Goal: Use online tool/utility: Utilize a website feature to perform a specific function

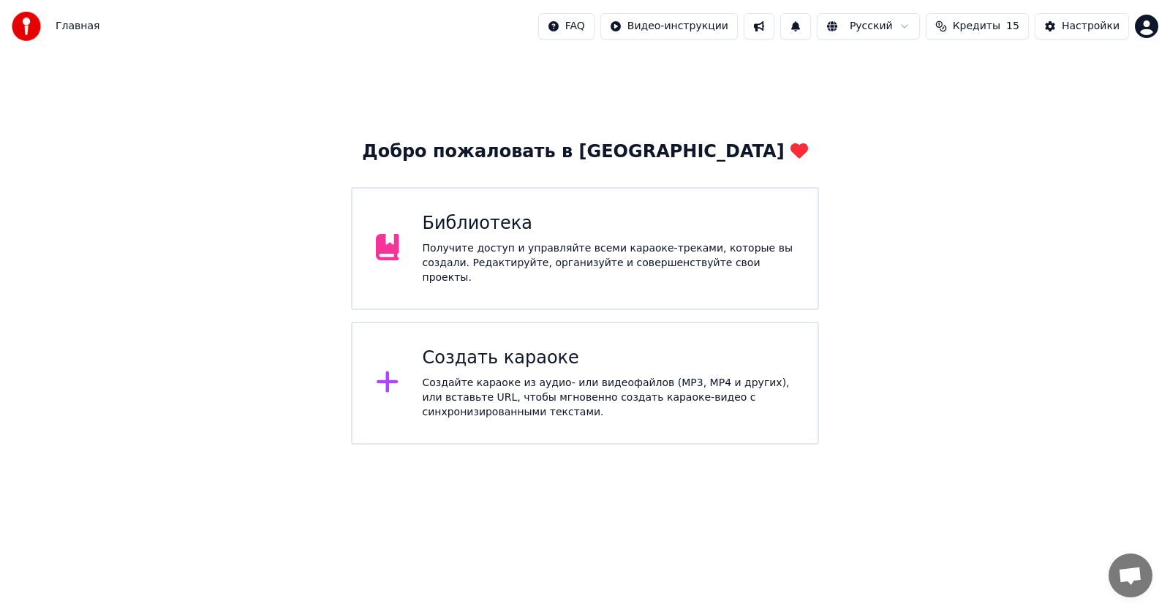
click at [523, 359] on div "Создать караоке" at bounding box center [609, 358] width 372 height 23
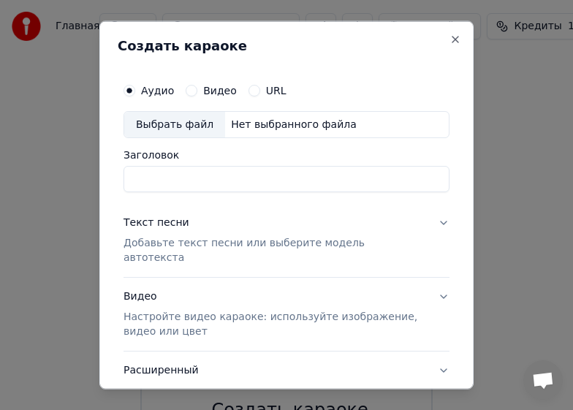
click at [165, 125] on div "Выбрать файл" at bounding box center [174, 124] width 101 height 26
click at [210, 178] on input "**********" at bounding box center [287, 179] width 326 height 26
click at [143, 182] on input "******" at bounding box center [287, 179] width 326 height 26
type input "****"
click at [159, 221] on div "Текст песни" at bounding box center [157, 223] width 66 height 15
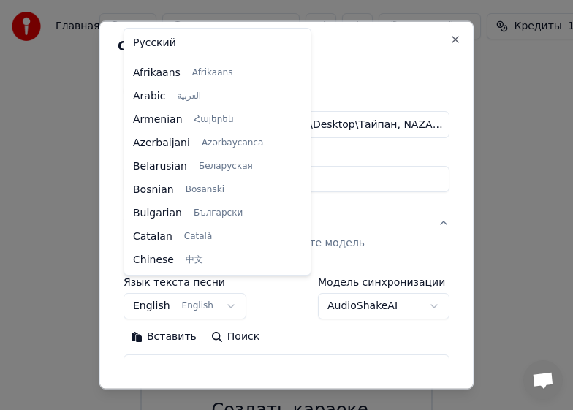
click at [219, 292] on body "Главная FAQ Видео-инструкции Русский Кредиты 15 Настройки Добро пожаловать в Yo…" at bounding box center [286, 263] width 573 height 527
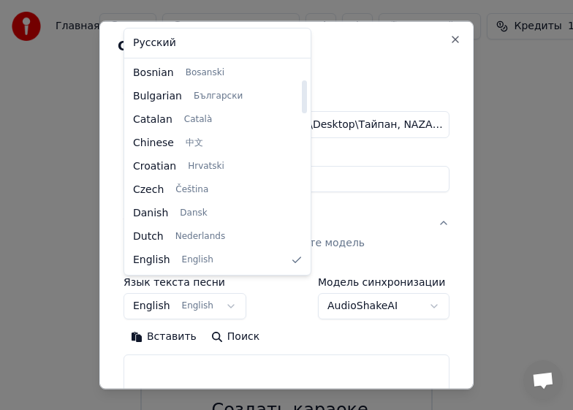
select select "**"
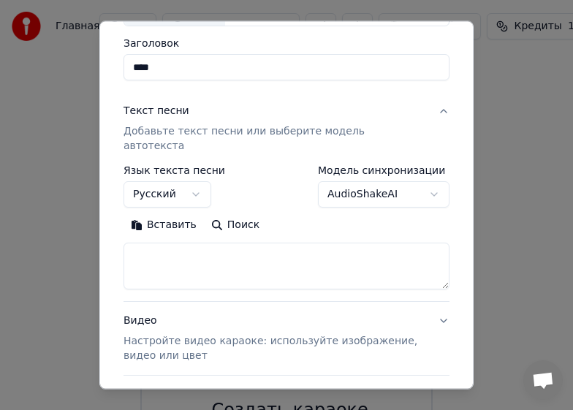
scroll to position [146, 0]
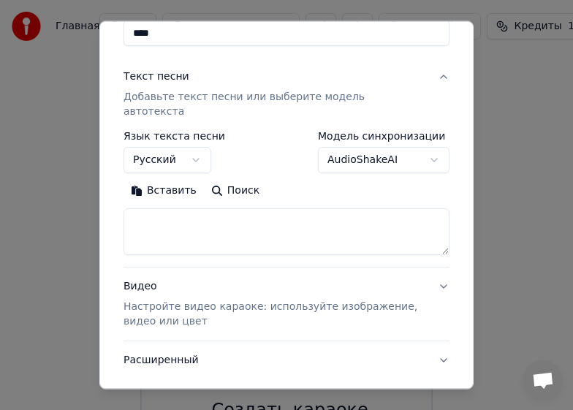
click at [168, 208] on textarea at bounding box center [287, 231] width 326 height 47
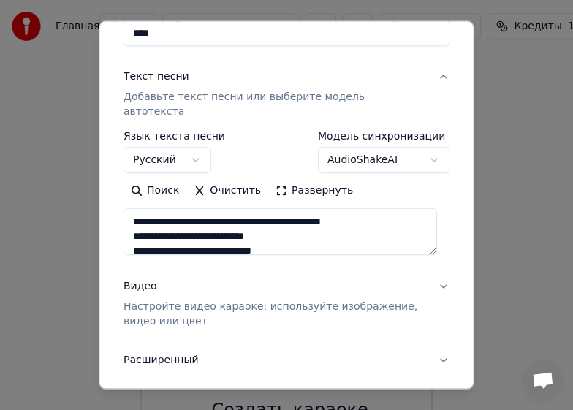
click at [377, 230] on textarea at bounding box center [281, 231] width 314 height 47
click at [319, 179] on button "Развернуть" at bounding box center [314, 190] width 92 height 23
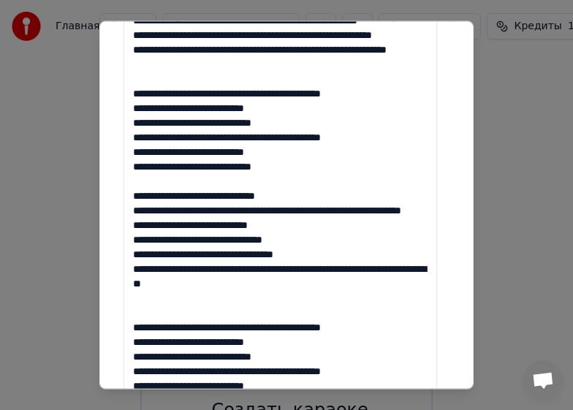
scroll to position [512, 0]
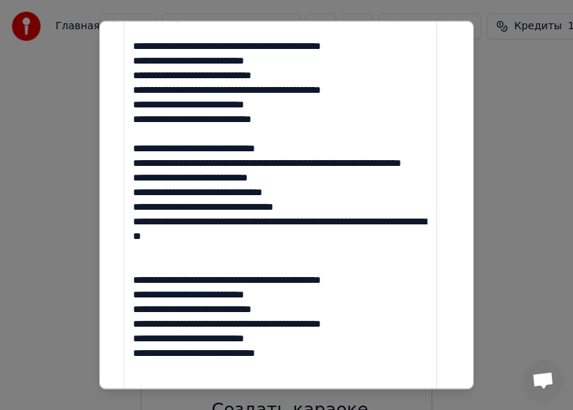
click at [211, 121] on textarea at bounding box center [281, 148] width 314 height 611
click at [213, 165] on textarea at bounding box center [281, 148] width 314 height 611
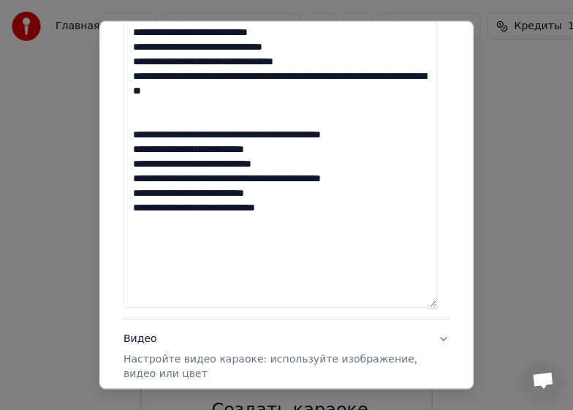
scroll to position [658, 0]
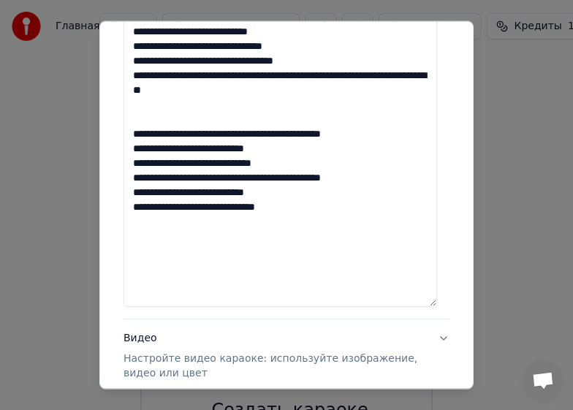
click at [212, 222] on textarea at bounding box center [281, 1] width 314 height 611
click at [214, 266] on textarea at bounding box center [281, 1] width 314 height 611
click at [317, 276] on textarea at bounding box center [281, 1] width 314 height 611
type textarea "**********"
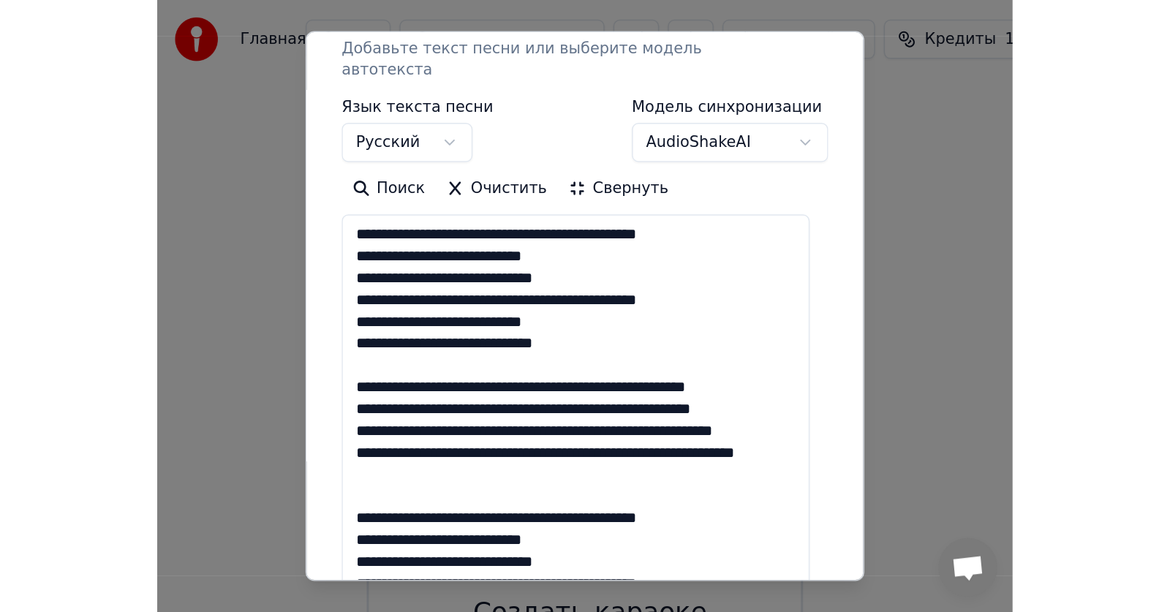
scroll to position [208, 0]
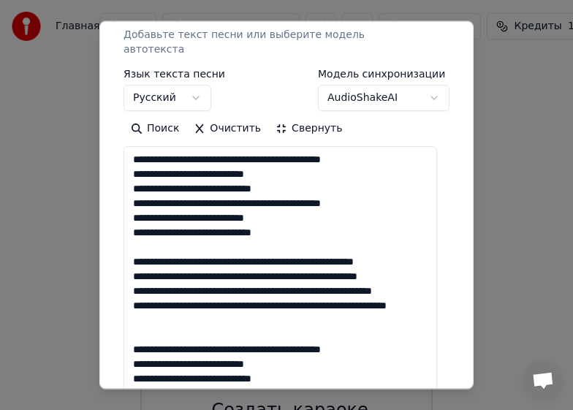
click at [307, 117] on button "Свернуть" at bounding box center [308, 128] width 81 height 23
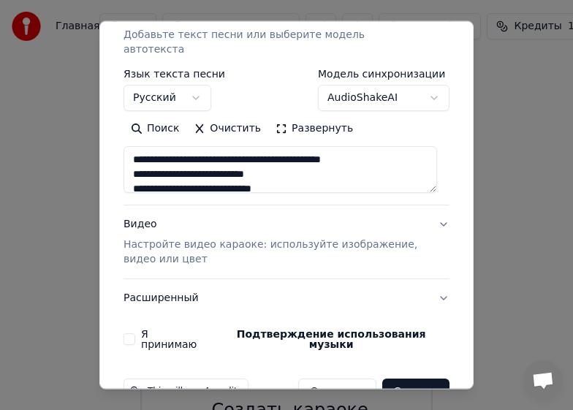
click at [138, 217] on div "Видео Настройте видео караоке: используйте изображение, видео или цвет" at bounding box center [275, 242] width 303 height 50
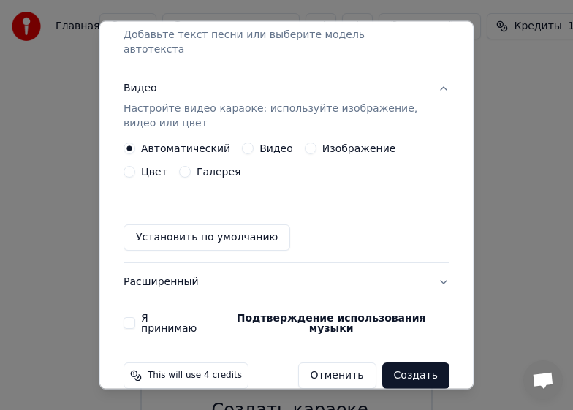
click at [266, 143] on label "Видео" at bounding box center [277, 148] width 34 height 10
click at [254, 143] on button "Видео" at bounding box center [248, 149] width 12 height 12
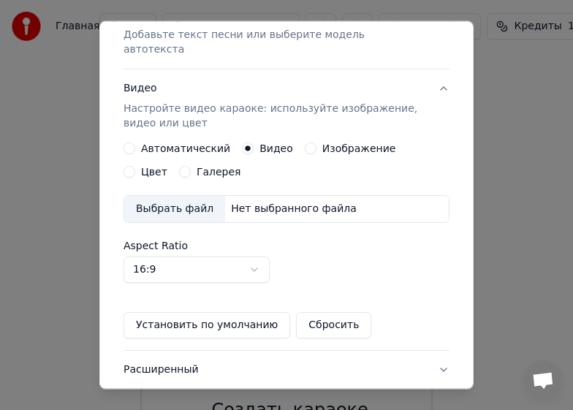
click at [183, 196] on div "Выбрать файл" at bounding box center [174, 209] width 101 height 26
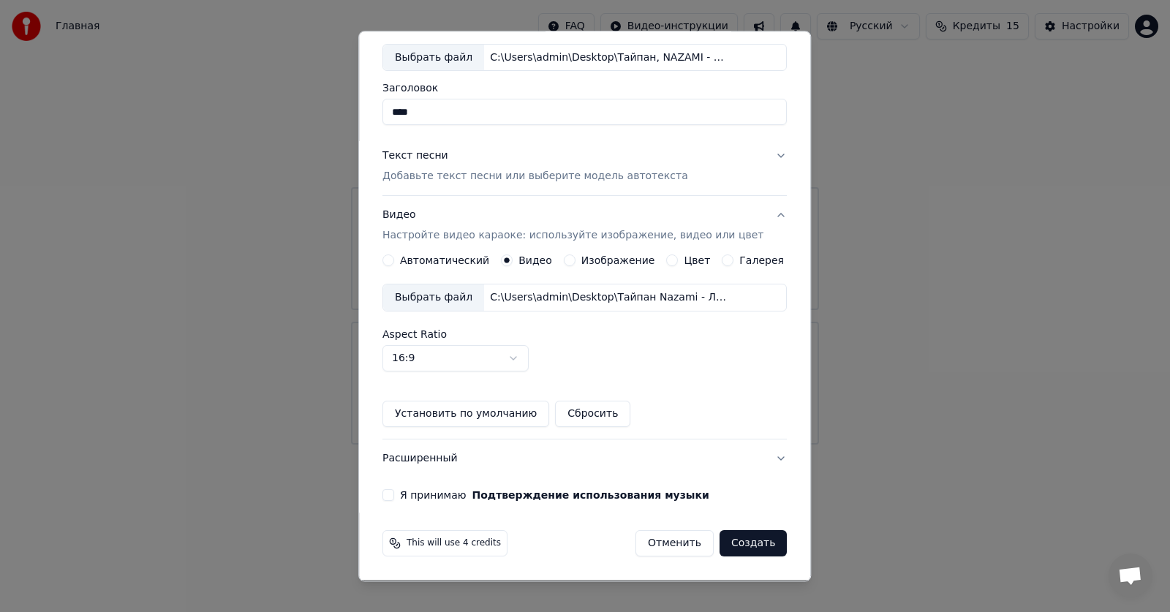
scroll to position [77, 0]
click at [394, 410] on button "Я принимаю Подтверждение использования музыки" at bounding box center [389, 496] width 12 height 12
click at [573, 410] on button "Создать" at bounding box center [753, 545] width 67 height 26
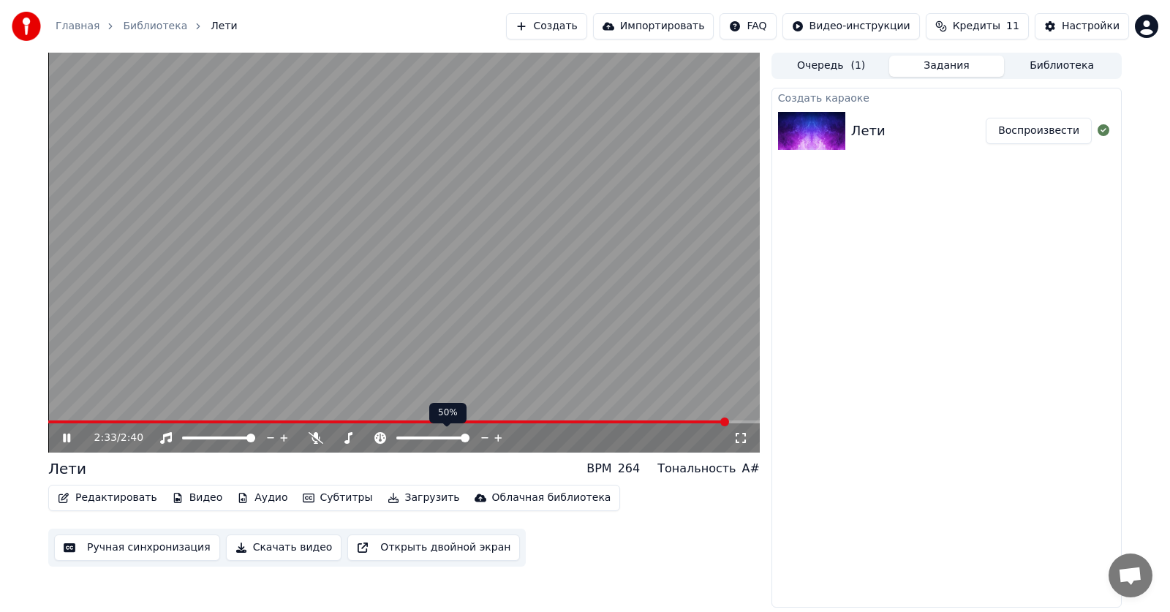
click at [470, 410] on span at bounding box center [465, 438] width 9 height 9
click at [446, 410] on div "2:37 / 2:40" at bounding box center [413, 438] width 639 height 15
click at [436, 410] on div "2:39 / 2:40" at bounding box center [413, 438] width 639 height 15
click at [315, 410] on icon at bounding box center [316, 438] width 15 height 12
click at [436, 410] on span at bounding box center [435, 438] width 9 height 9
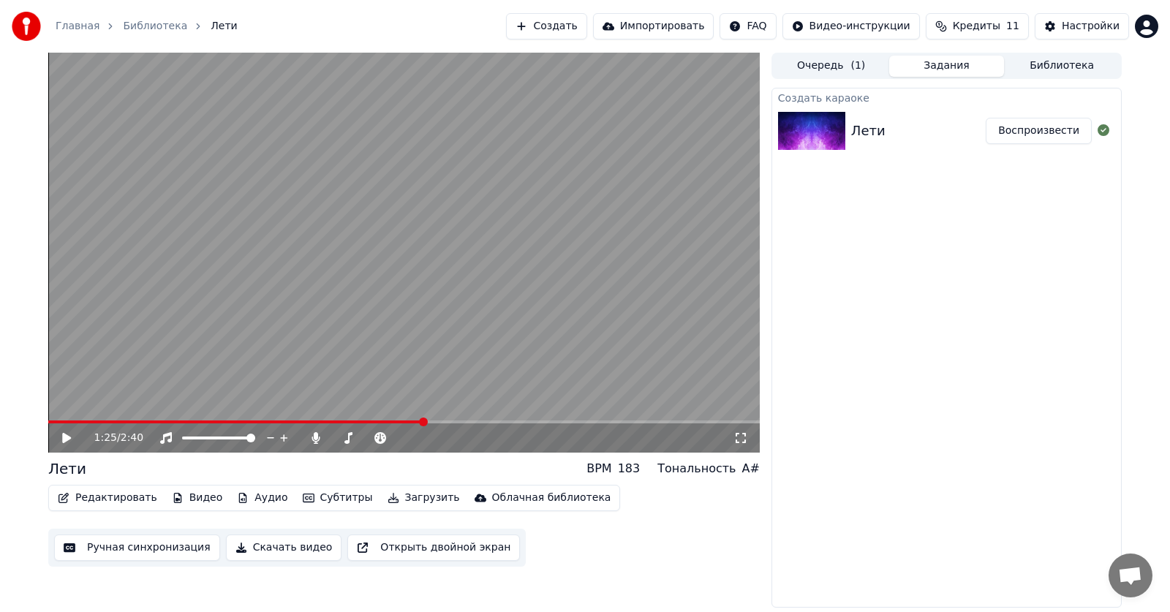
click at [422, 410] on span at bounding box center [236, 422] width 376 height 3
click at [424, 410] on div "1:25 / 2:40" at bounding box center [413, 438] width 639 height 15
click at [62, 410] on div "1:25 / 2:40" at bounding box center [404, 438] width 700 height 15
click at [62, 410] on icon at bounding box center [77, 438] width 34 height 12
click at [48, 410] on span at bounding box center [48, 422] width 0 height 3
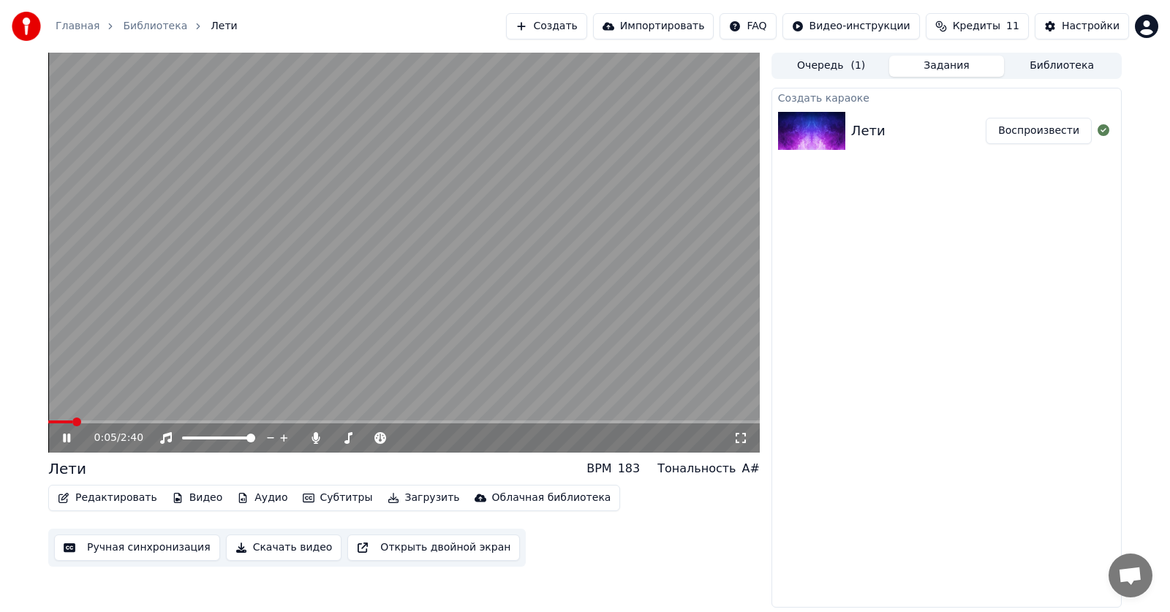
click at [428, 410] on div "0:05 / 2:40" at bounding box center [413, 438] width 639 height 15
click at [545, 405] on video at bounding box center [404, 253] width 712 height 400
click at [391, 375] on video at bounding box center [404, 253] width 712 height 400
click at [255, 410] on span at bounding box center [251, 438] width 9 height 9
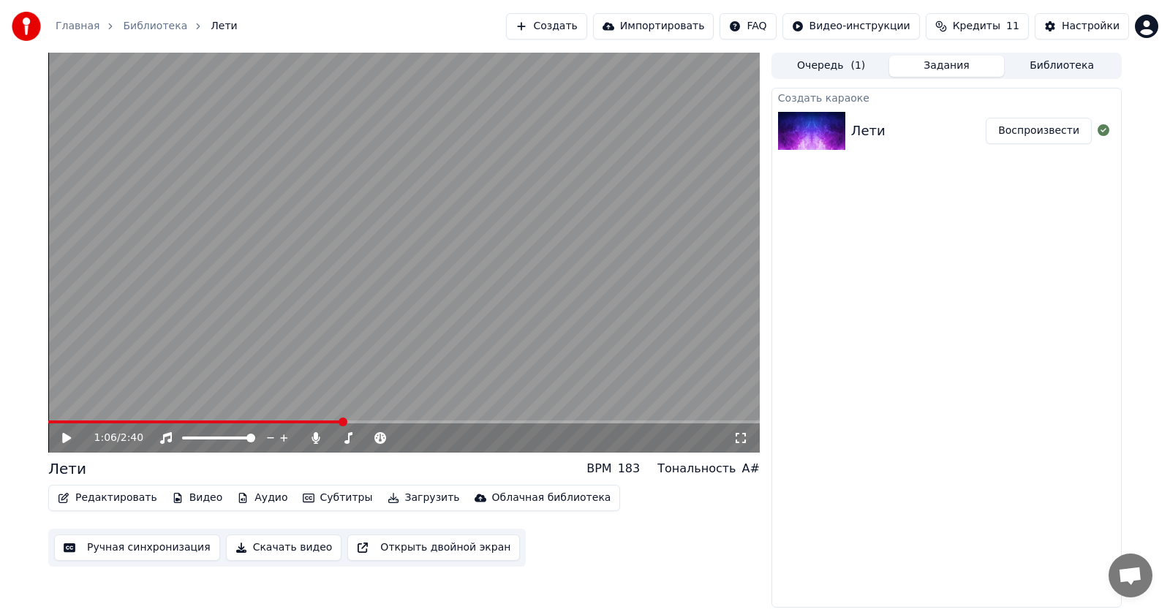
click at [490, 356] on video at bounding box center [404, 253] width 712 height 400
click at [380, 410] on icon at bounding box center [380, 438] width 15 height 12
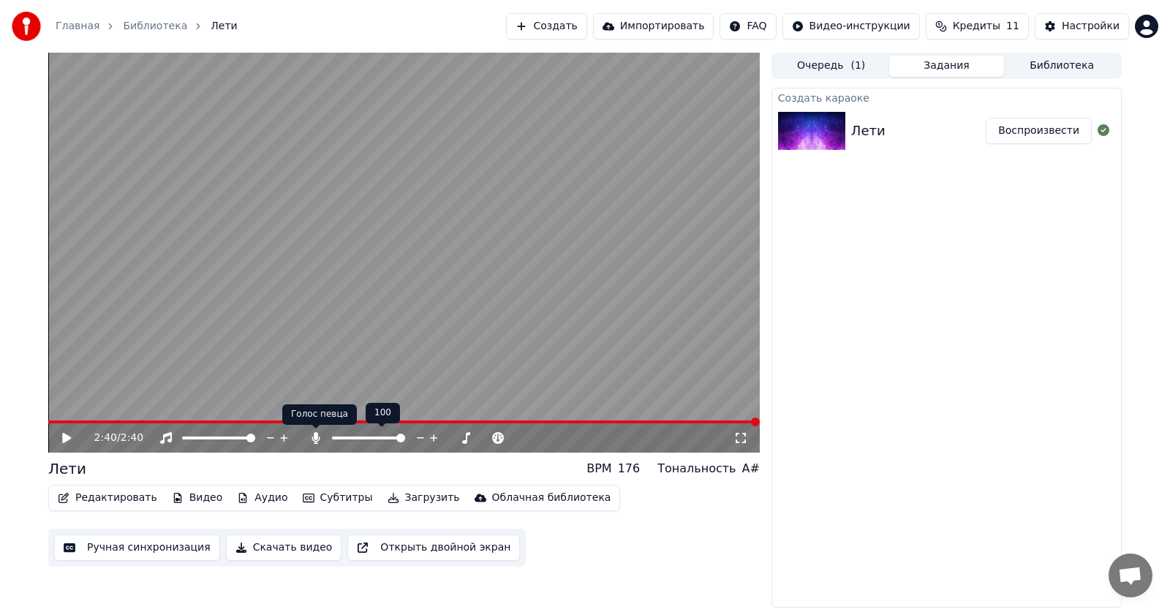
click at [313, 410] on icon at bounding box center [316, 438] width 15 height 12
click at [64, 410] on icon at bounding box center [66, 438] width 9 height 10
click at [314, 410] on icon at bounding box center [316, 438] width 15 height 12
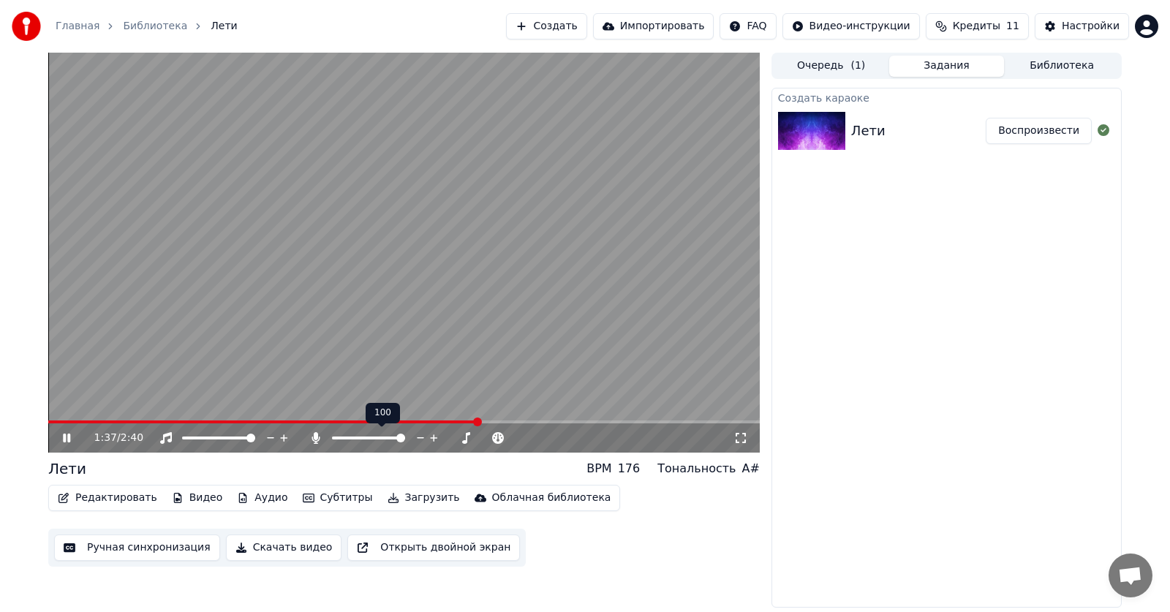
click at [314, 410] on icon at bounding box center [316, 438] width 15 height 12
click at [315, 410] on icon at bounding box center [316, 438] width 15 height 12
click at [67, 410] on icon at bounding box center [66, 438] width 9 height 10
click at [313, 410] on icon at bounding box center [316, 438] width 15 height 12
click at [64, 410] on icon at bounding box center [66, 438] width 9 height 10
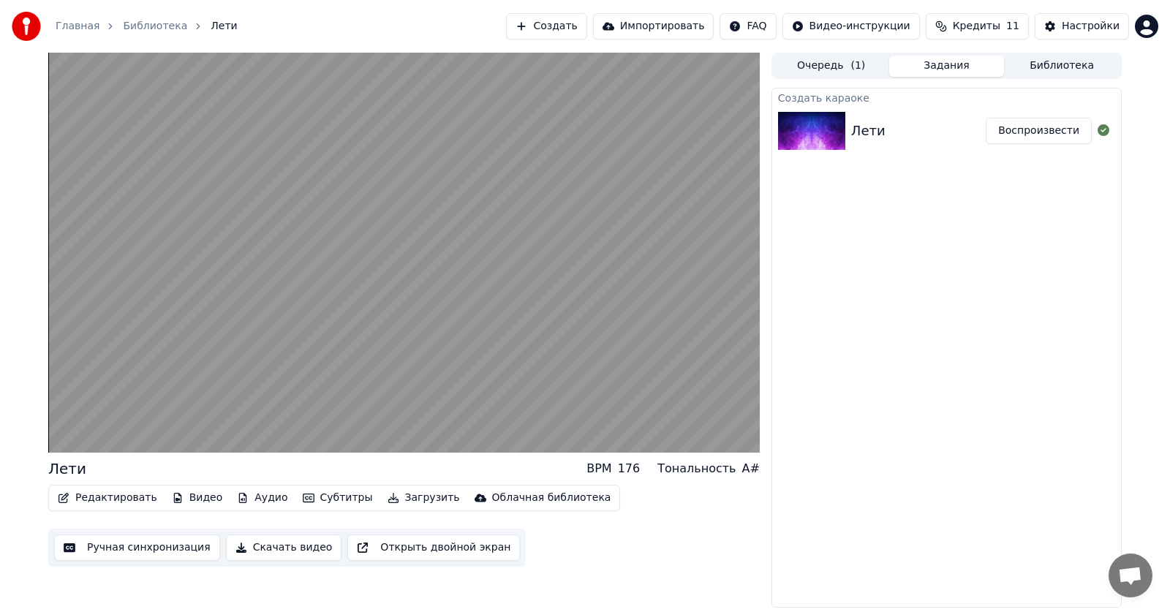
click at [265, 410] on button "Скачать видео" at bounding box center [284, 548] width 116 height 26
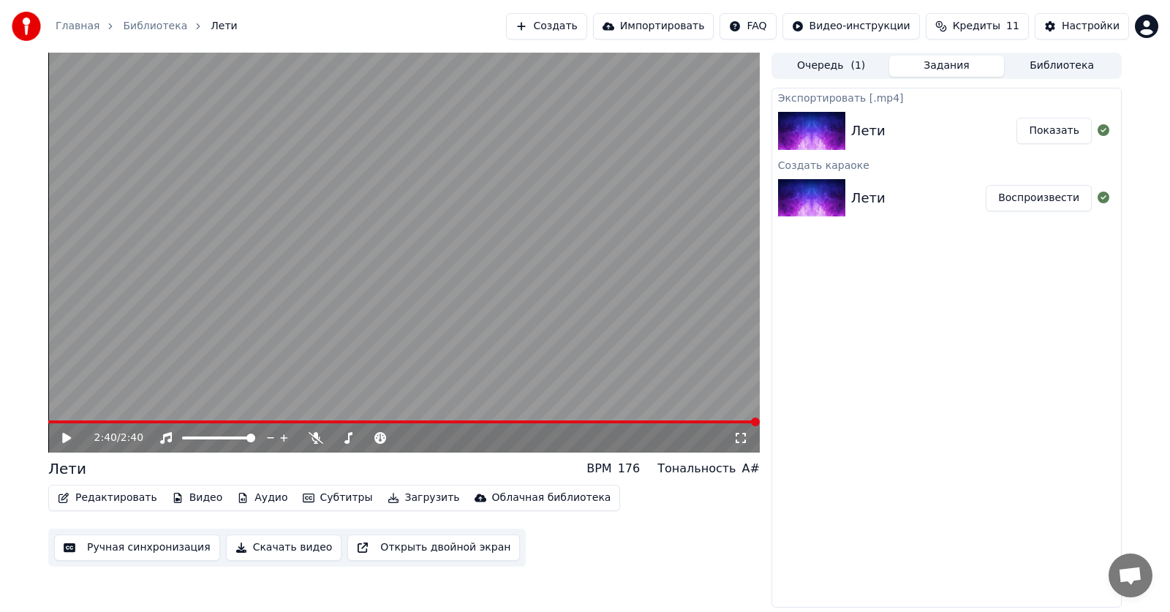
click at [573, 133] on button "Показать" at bounding box center [1054, 131] width 75 height 26
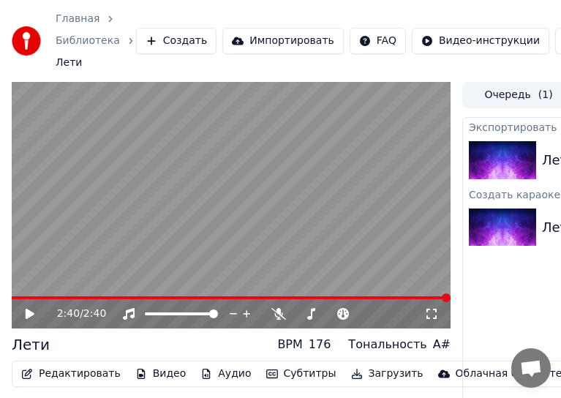
drag, startPoint x: 350, startPoint y: 1, endPoint x: 505, endPoint y: 87, distance: 177.1
click at [505, 89] on div "Главная Библиотека Лети Создать Импортировать FAQ Видео-инструкции Кредиты 11 Н…" at bounding box center [280, 199] width 561 height 398
drag, startPoint x: 266, startPoint y: 4, endPoint x: 194, endPoint y: -63, distance: 98.9
click at [194, 0] on html "Главная Библиотека Лети Создать Импортировать FAQ Видео-инструкции Кредиты 11 Н…" at bounding box center [280, 199] width 561 height 398
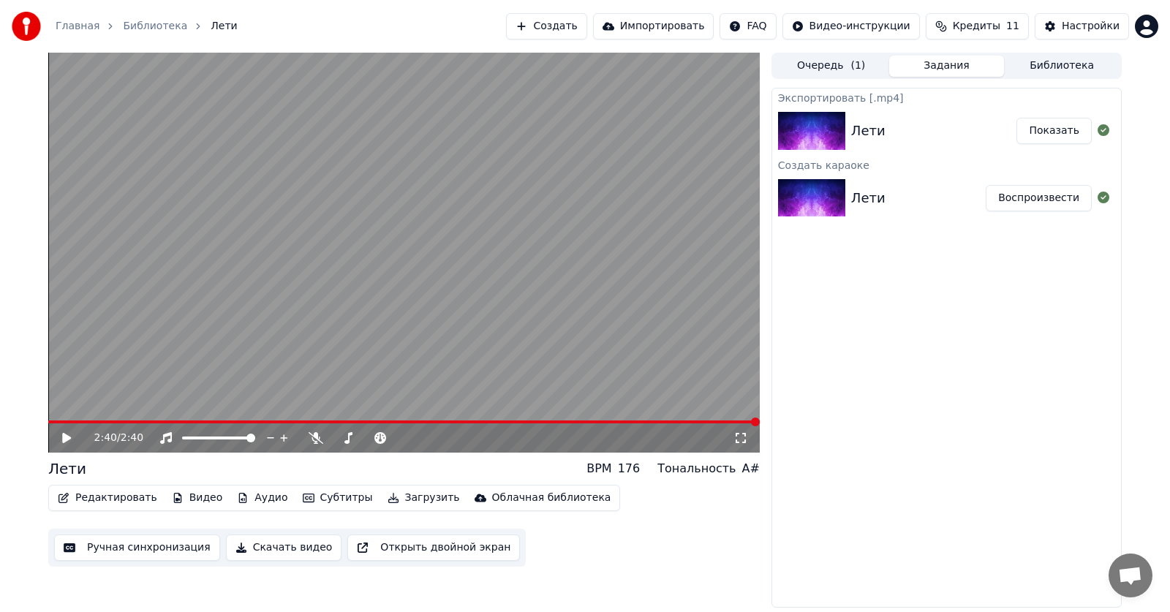
click at [70, 26] on link "Главная" at bounding box center [78, 26] width 44 height 15
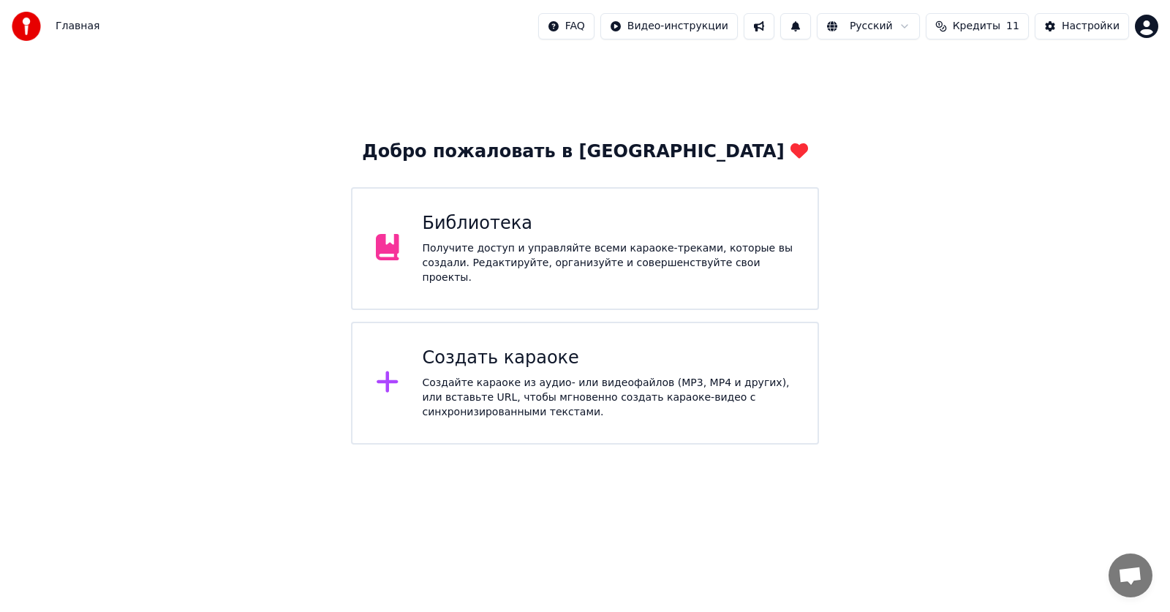
click at [493, 381] on div "Создайте караоке из аудио- или видеофайлов (MP3, MP4 и других), или вставьте UR…" at bounding box center [609, 398] width 372 height 44
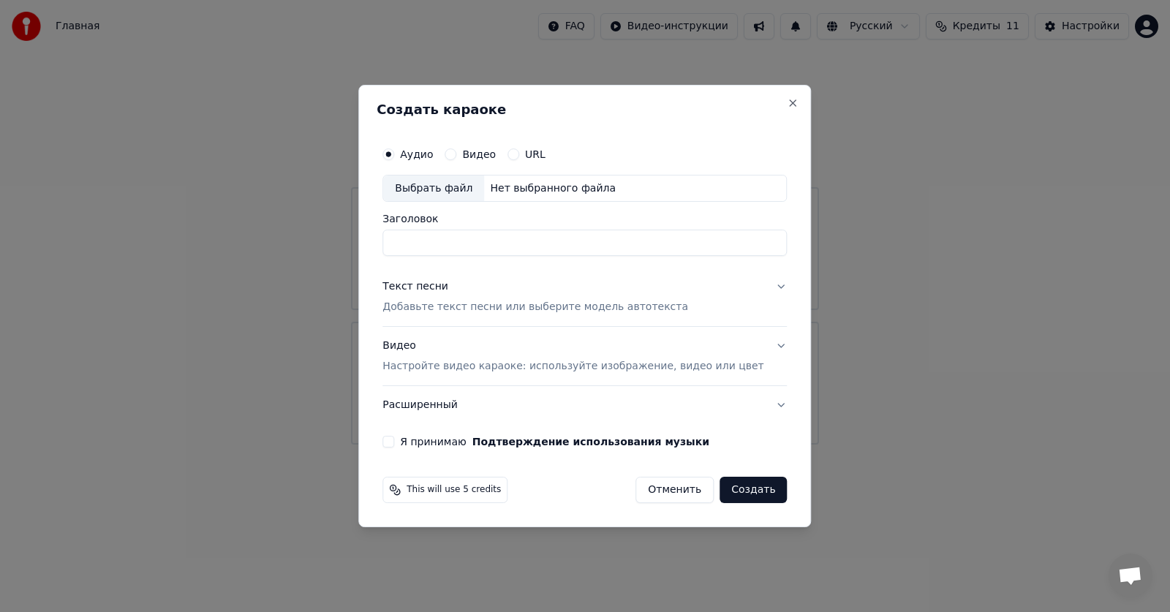
click at [491, 151] on label "Видео" at bounding box center [479, 154] width 34 height 10
click at [456, 151] on button "Видео" at bounding box center [451, 154] width 12 height 12
click at [478, 191] on div "Выбрать файл" at bounding box center [433, 189] width 101 height 26
click at [433, 154] on label "Аудио" at bounding box center [416, 154] width 33 height 10
click at [394, 154] on button "Аудио" at bounding box center [389, 154] width 12 height 12
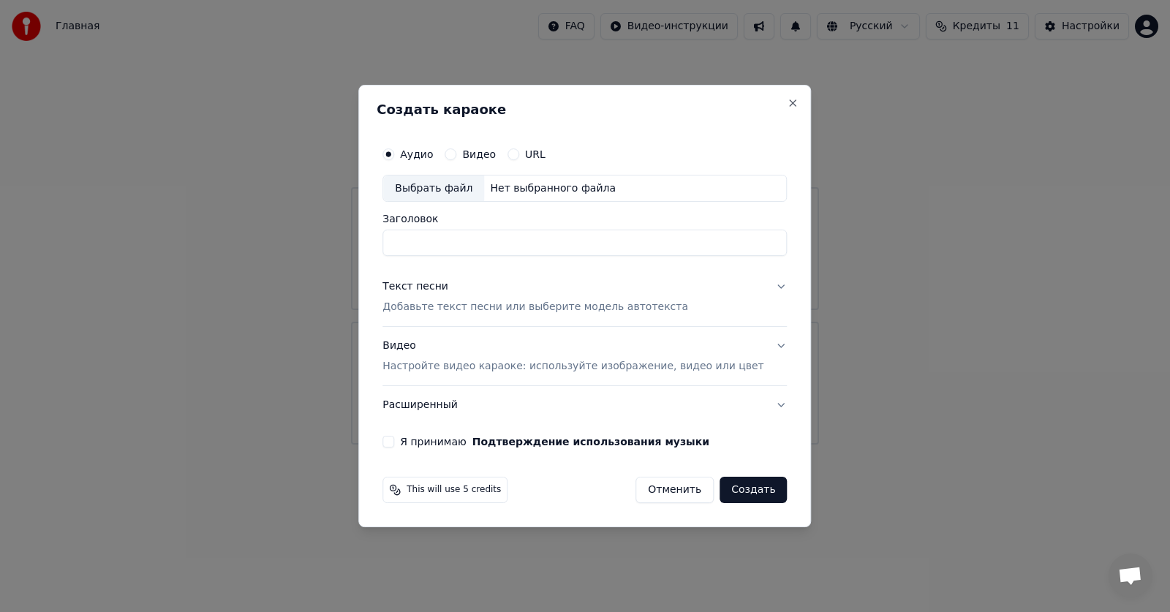
click at [445, 195] on div "Выбрать файл" at bounding box center [433, 189] width 101 height 26
type input "**********"
click at [442, 287] on div "Текст песни" at bounding box center [416, 287] width 66 height 15
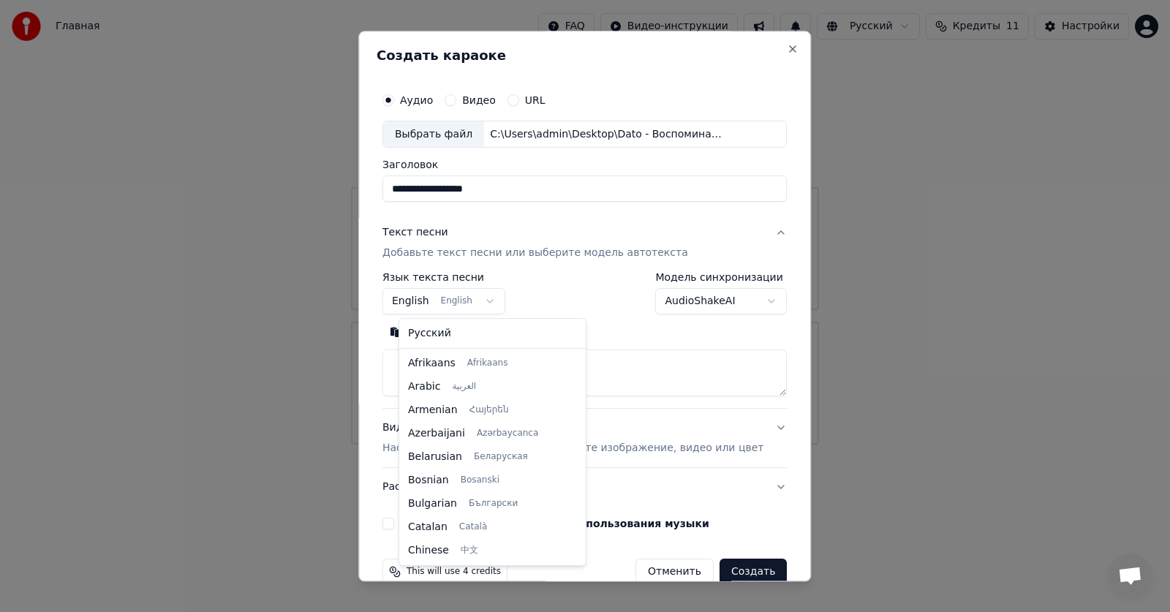
click at [498, 306] on body "**********" at bounding box center [585, 222] width 1170 height 445
select select "**"
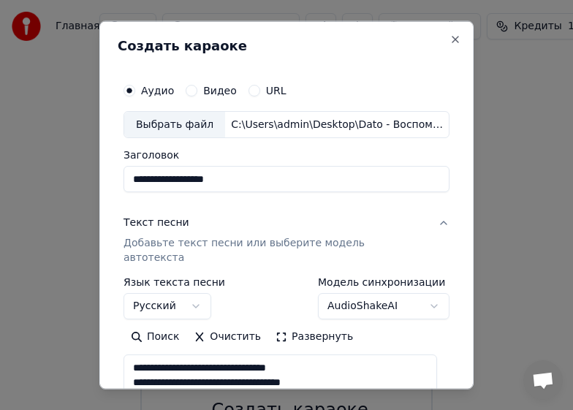
click at [369, 365] on textarea at bounding box center [281, 378] width 314 height 47
click at [304, 326] on button "Развернуть" at bounding box center [314, 337] width 92 height 23
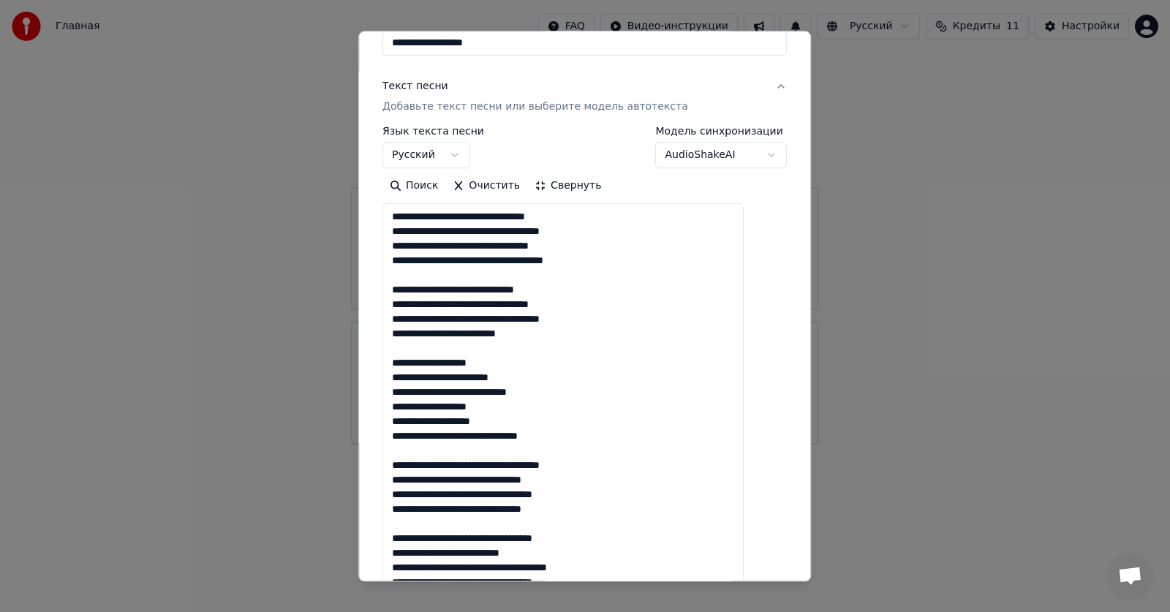
scroll to position [219, 0]
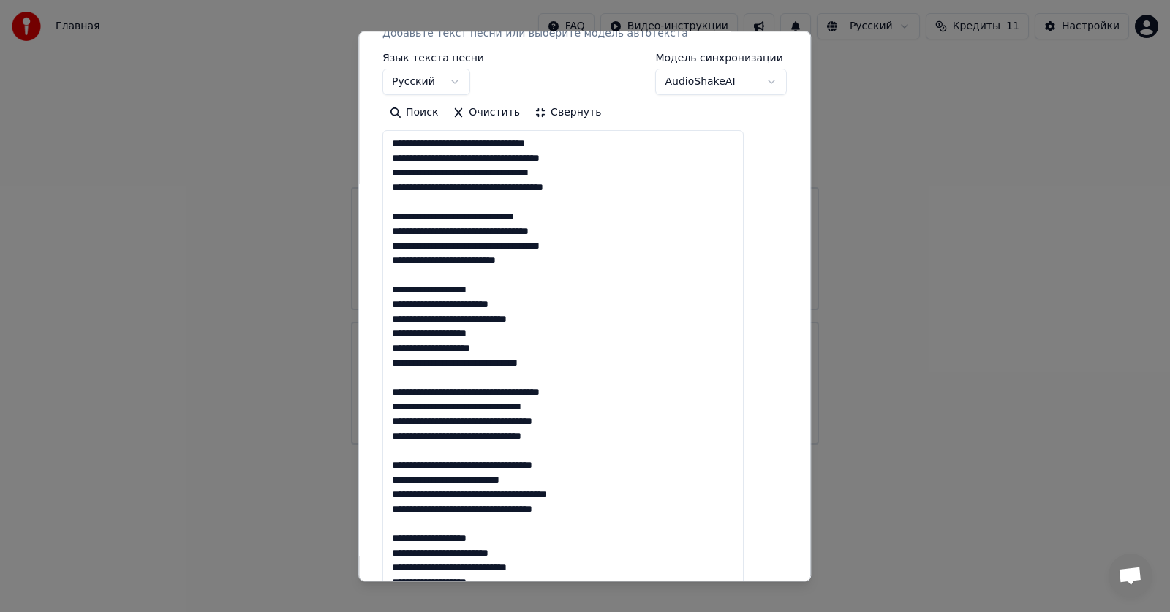
click at [508, 262] on textarea at bounding box center [563, 443] width 361 height 625
click at [573, 309] on textarea at bounding box center [563, 443] width 361 height 625
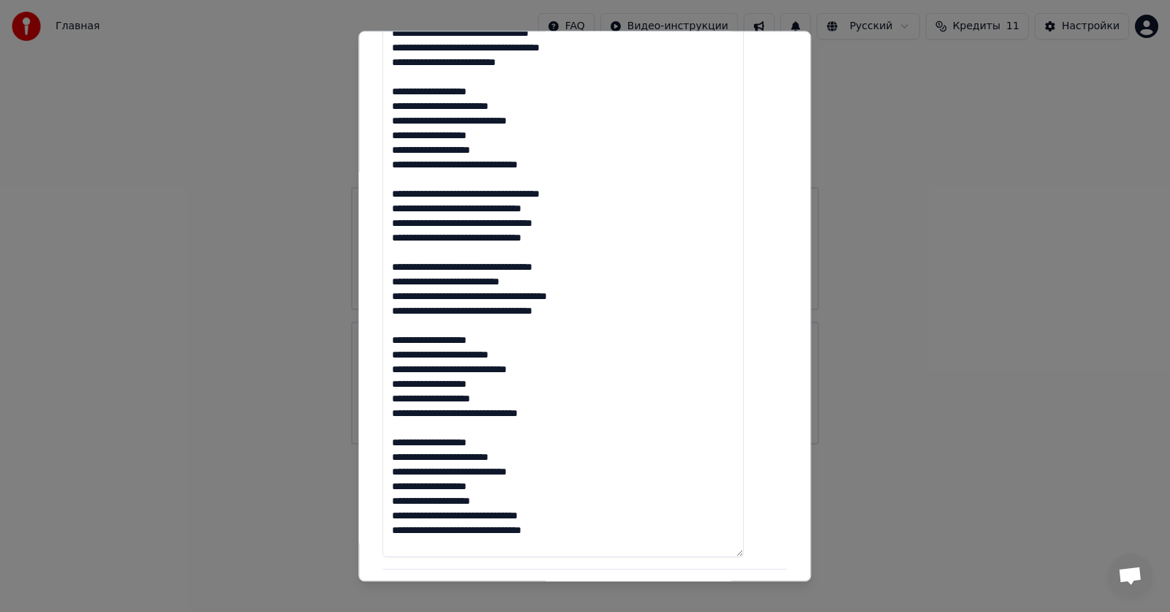
scroll to position [439, 0]
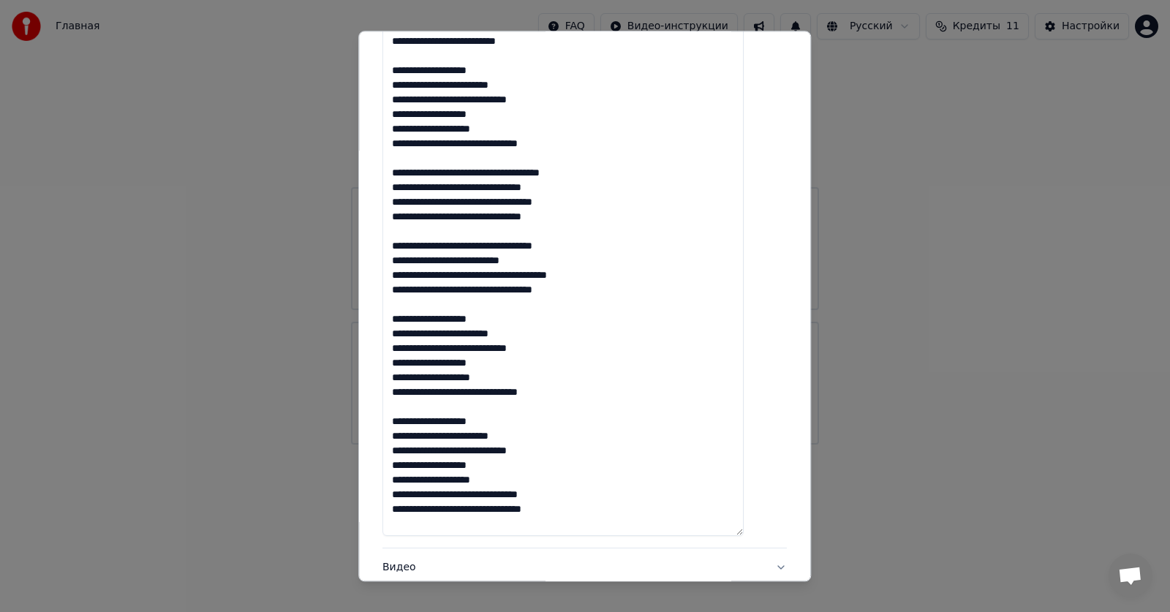
click at [448, 244] on textarea at bounding box center [563, 223] width 361 height 625
click at [573, 282] on textarea at bounding box center [563, 223] width 361 height 625
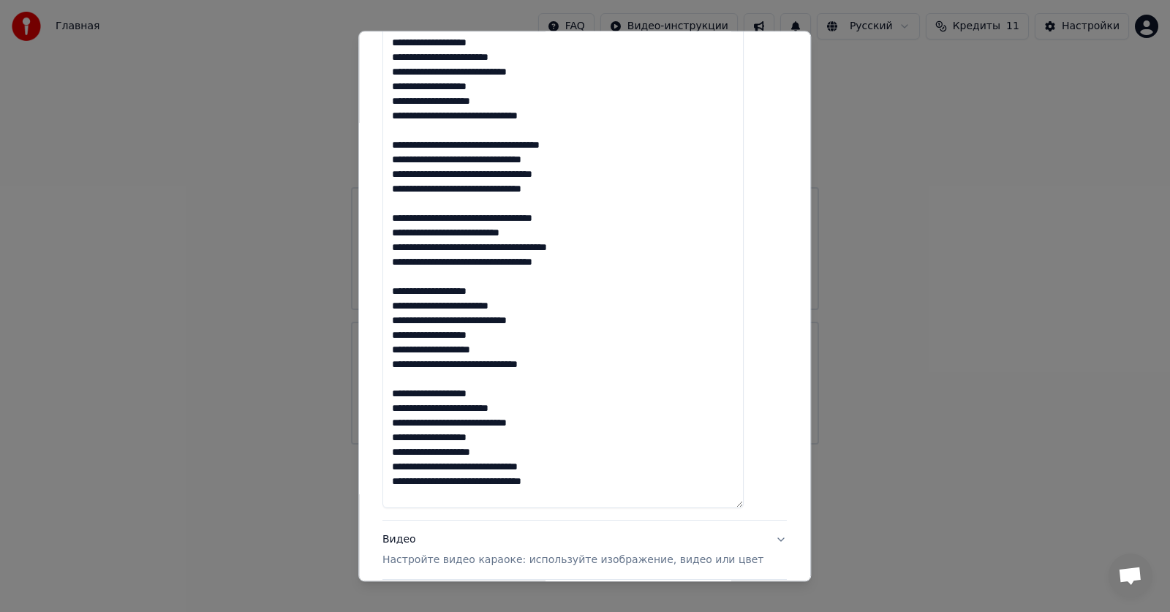
scroll to position [146, 0]
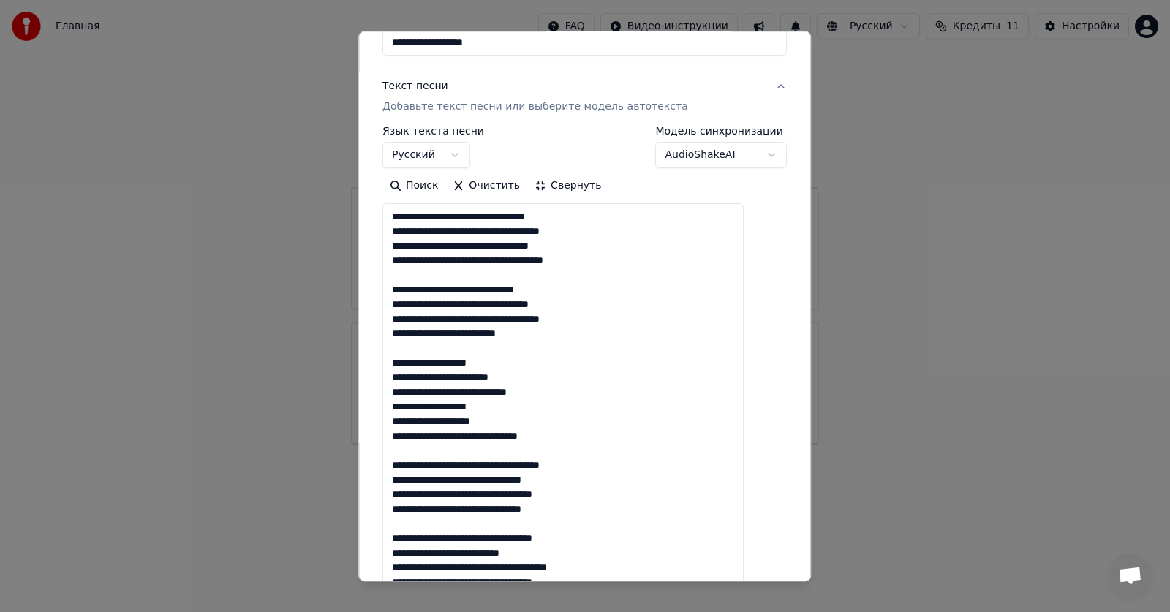
type textarea "**********"
click at [573, 188] on button "Свернуть" at bounding box center [567, 186] width 81 height 23
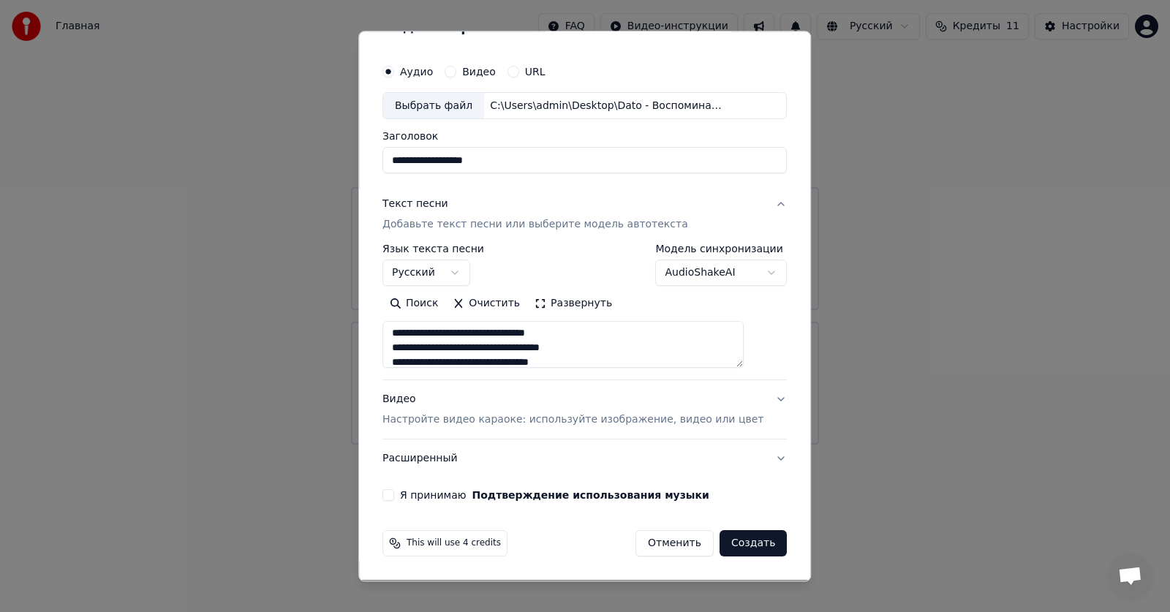
click at [404, 402] on div "Видео Настройте видео караоке: используйте изображение, видео или цвет" at bounding box center [573, 410] width 381 height 35
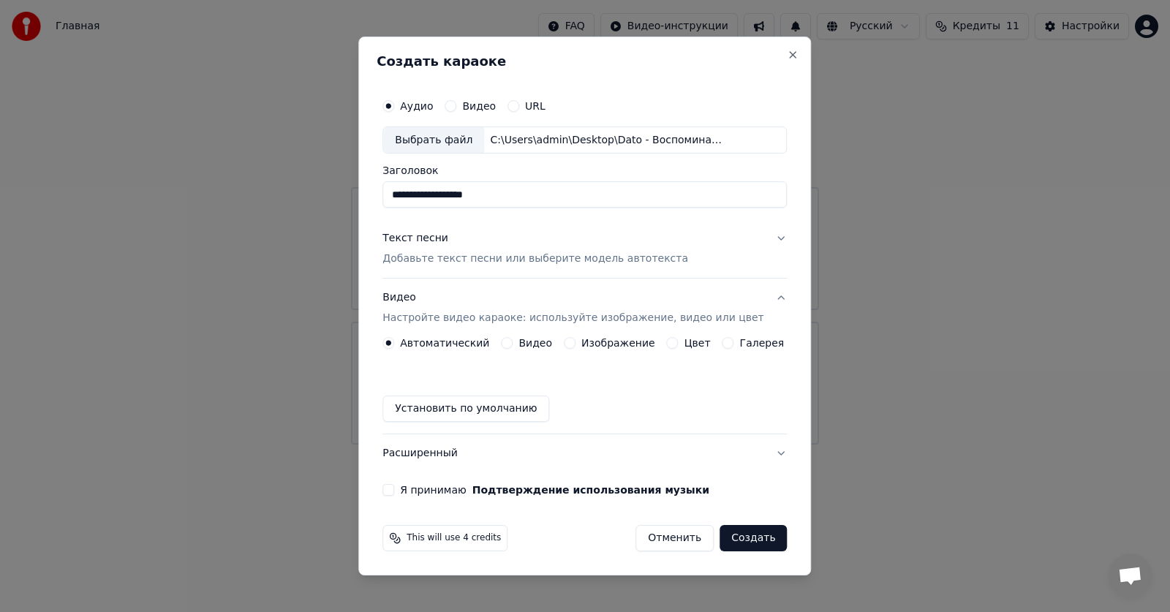
scroll to position [0, 0]
click at [538, 345] on label "Видео" at bounding box center [536, 343] width 34 height 10
click at [513, 345] on button "Видео" at bounding box center [507, 343] width 12 height 12
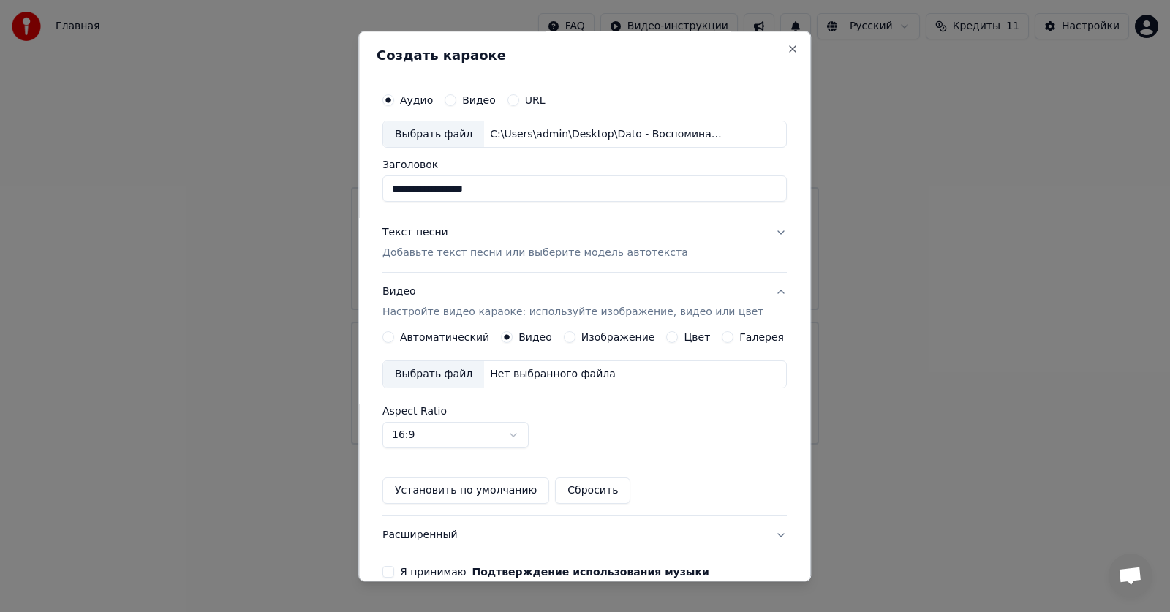
click at [451, 377] on div "Выбрать файл" at bounding box center [433, 375] width 101 height 26
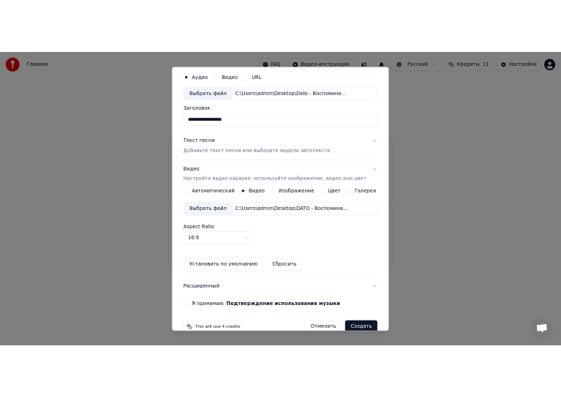
scroll to position [76, 0]
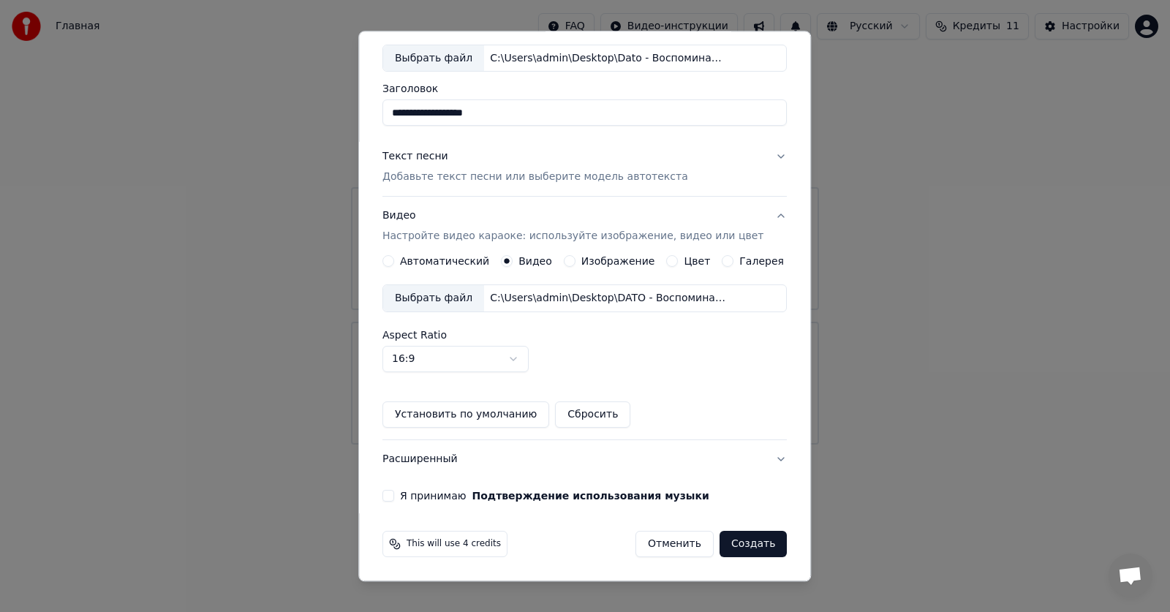
click at [394, 410] on button "Я принимаю Подтверждение использования музыки" at bounding box center [389, 497] width 12 height 12
click at [573, 410] on button "Создать" at bounding box center [753, 545] width 67 height 26
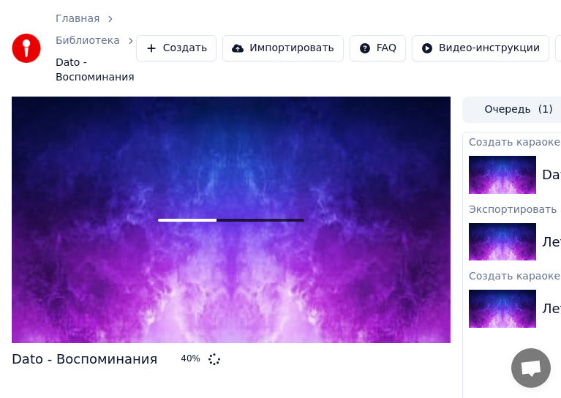
drag, startPoint x: 352, startPoint y: 12, endPoint x: 56, endPoint y: 77, distance: 302.6
click at [56, 79] on div "Главная Библиотека Dato - Воспоминания Создать Импортировать FAQ Видео-инструкц…" at bounding box center [280, 48] width 561 height 97
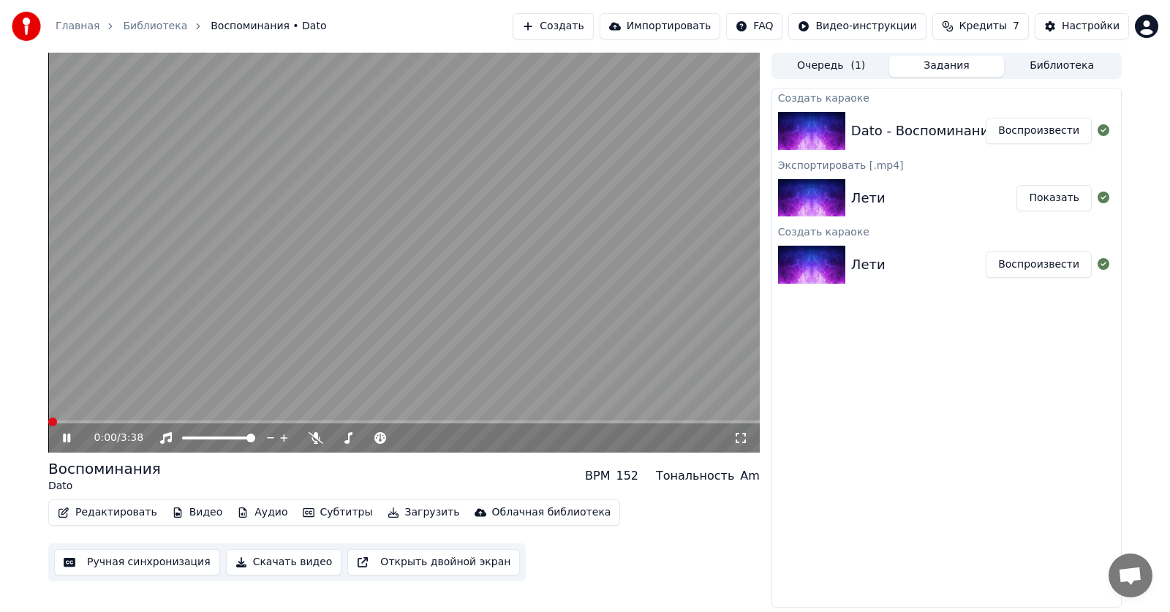
click at [48, 410] on span at bounding box center [52, 422] width 9 height 9
click at [314, 410] on icon at bounding box center [316, 438] width 15 height 12
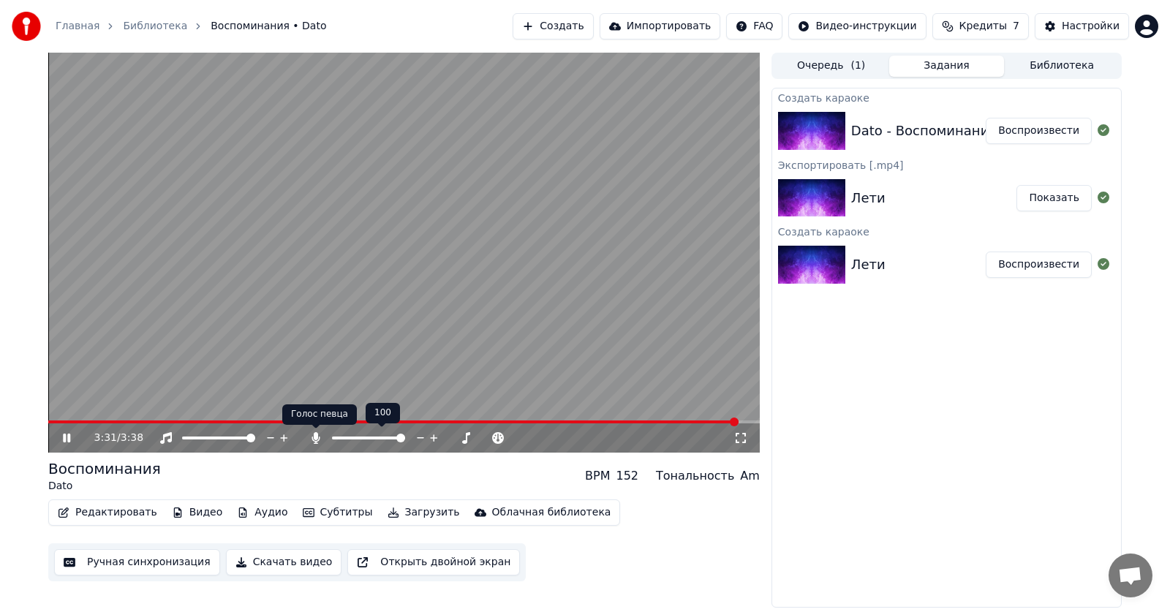
click at [312, 410] on icon at bounding box center [316, 438] width 15 height 12
click at [274, 410] on button "Скачать видео" at bounding box center [284, 562] width 116 height 26
